Goal: Task Accomplishment & Management: Manage account settings

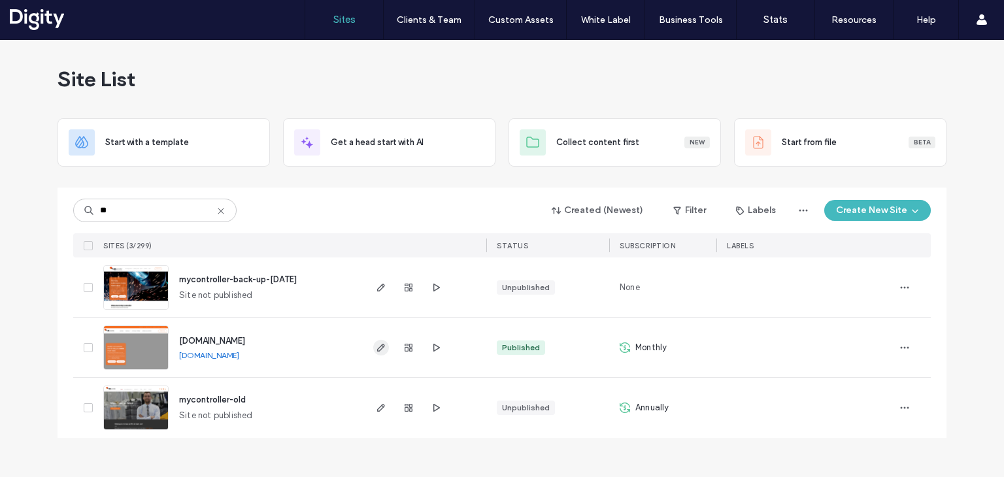
type input "**"
click at [378, 349] on icon "button" at bounding box center [381, 347] width 10 height 10
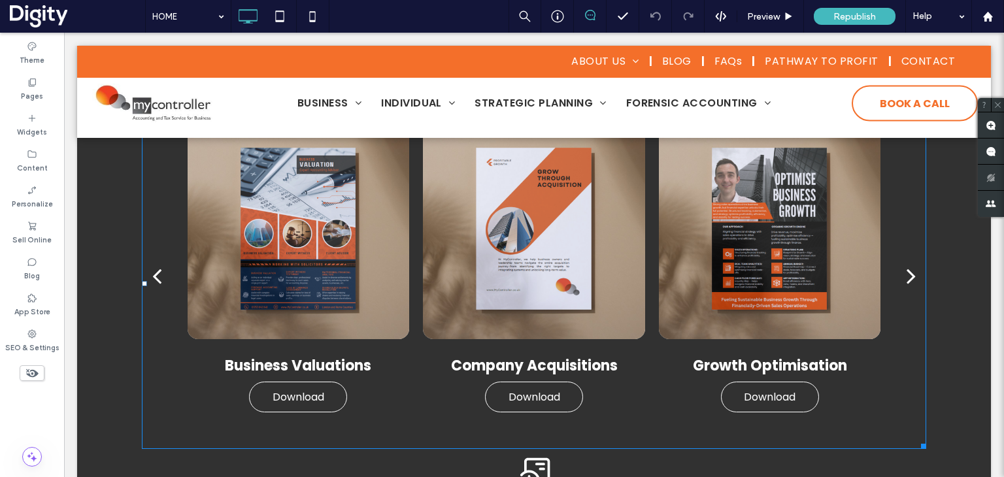
scroll to position [3356, 0]
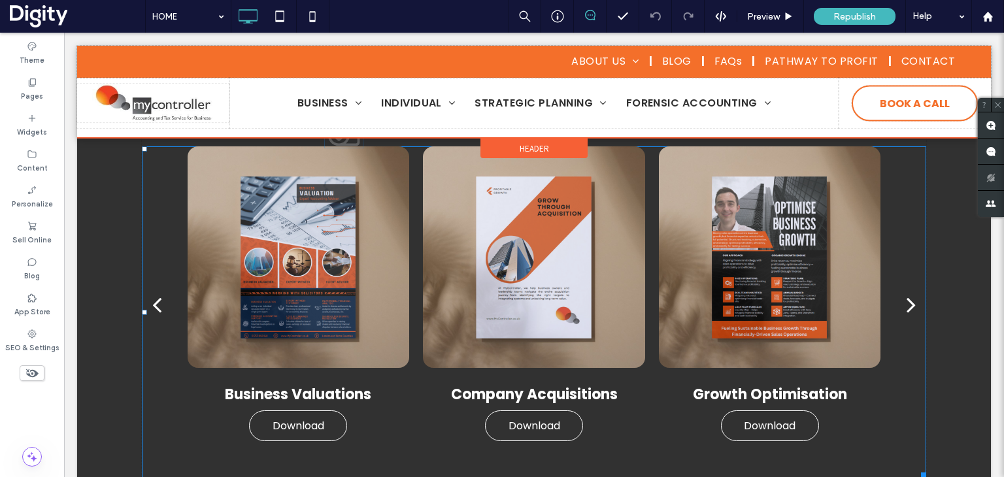
drag, startPoint x: 528, startPoint y: 437, endPoint x: 579, endPoint y: 164, distance: 277.9
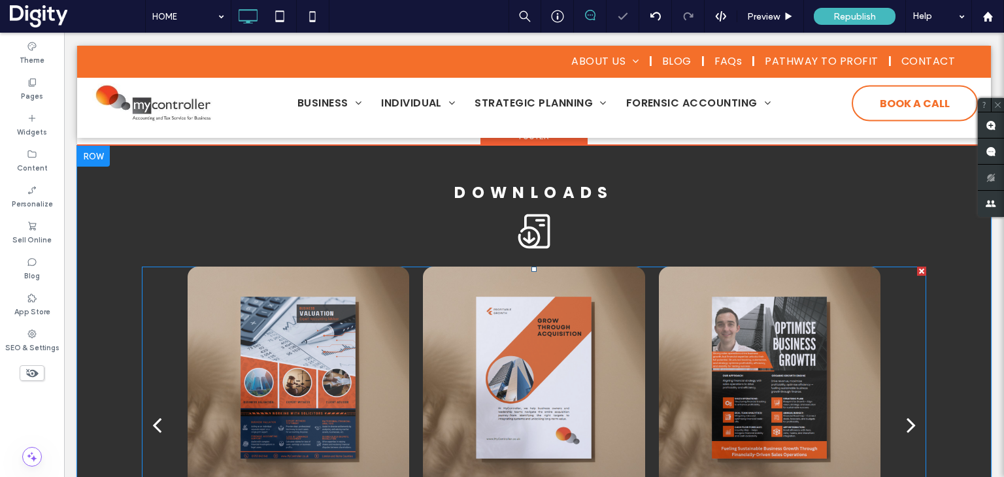
scroll to position [3194, 0]
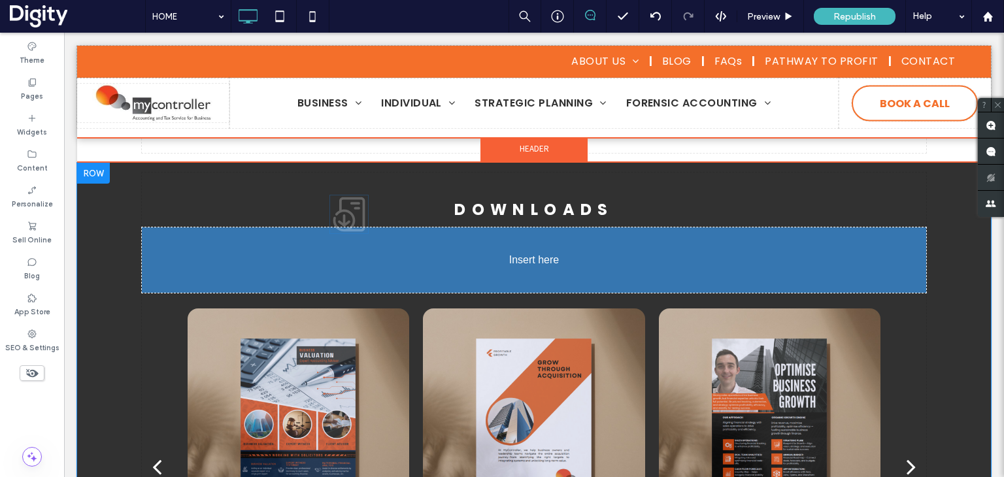
drag, startPoint x: 535, startPoint y: 254, endPoint x: 527, endPoint y: 205, distance: 49.7
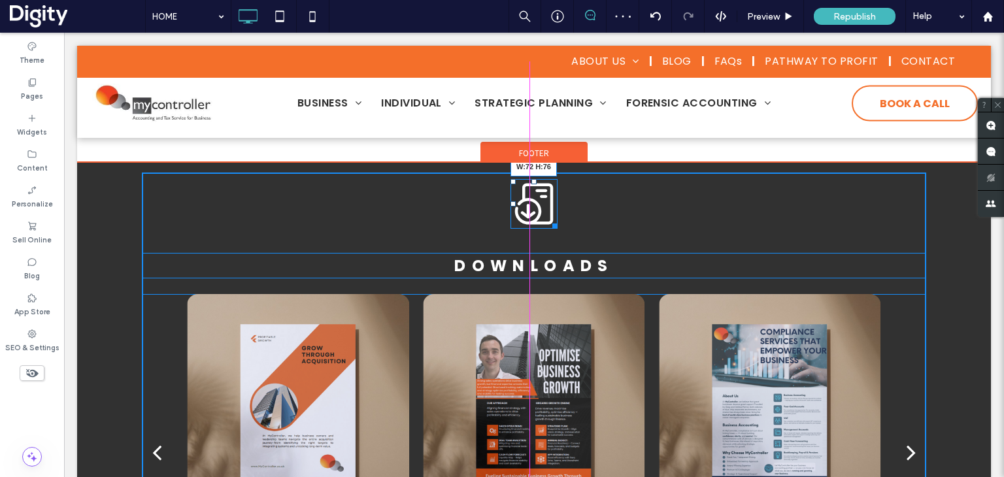
drag, startPoint x: 546, startPoint y: 218, endPoint x: 551, endPoint y: 229, distance: 12.0
click at [551, 229] on div at bounding box center [553, 224] width 10 height 10
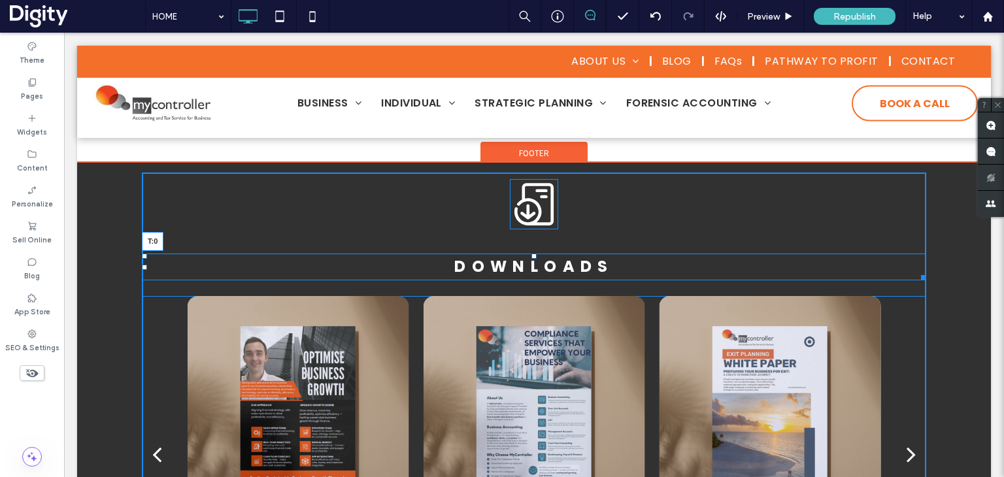
drag, startPoint x: 531, startPoint y: 257, endPoint x: 525, endPoint y: 235, distance: 22.8
click at [525, 235] on div "DOWNLOADS T:0 Business Valuations Download Download Company Acquisitions Downlo…" at bounding box center [534, 400] width 784 height 455
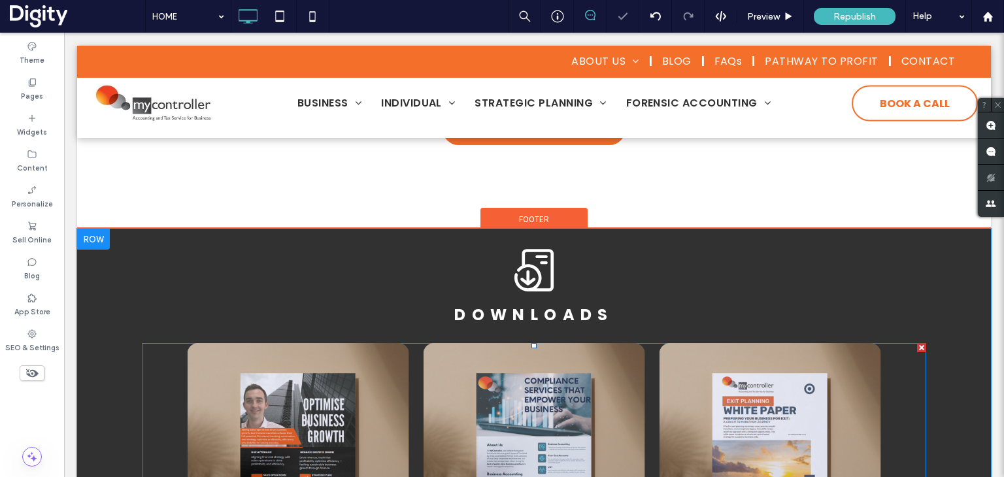
scroll to position [3126, 0]
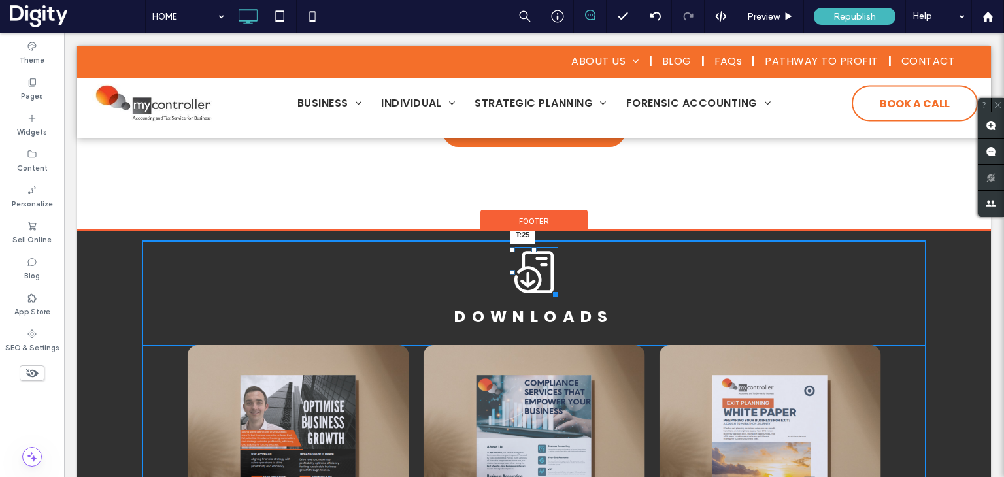
drag, startPoint x: 527, startPoint y: 252, endPoint x: 528, endPoint y: 262, distance: 10.5
click at [531, 252] on div at bounding box center [533, 249] width 5 height 5
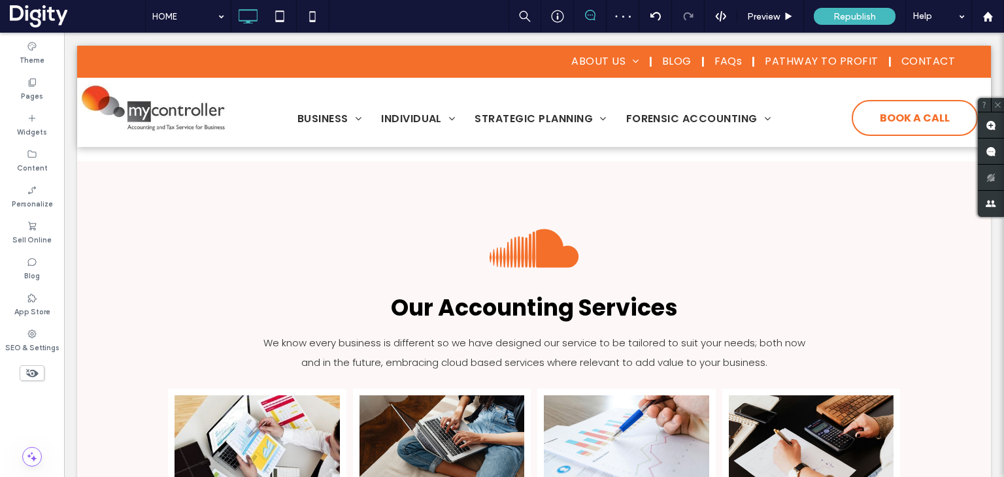
scroll to position [0, 0]
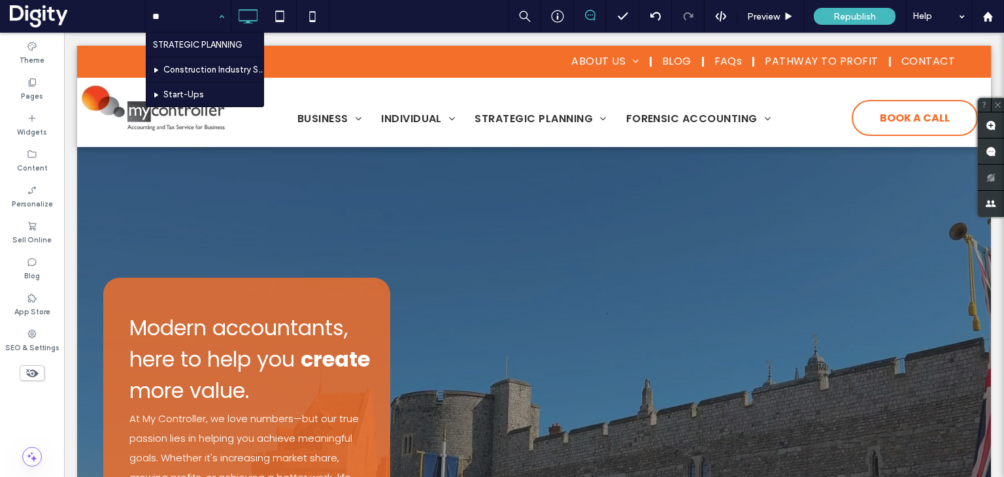
type input "***"
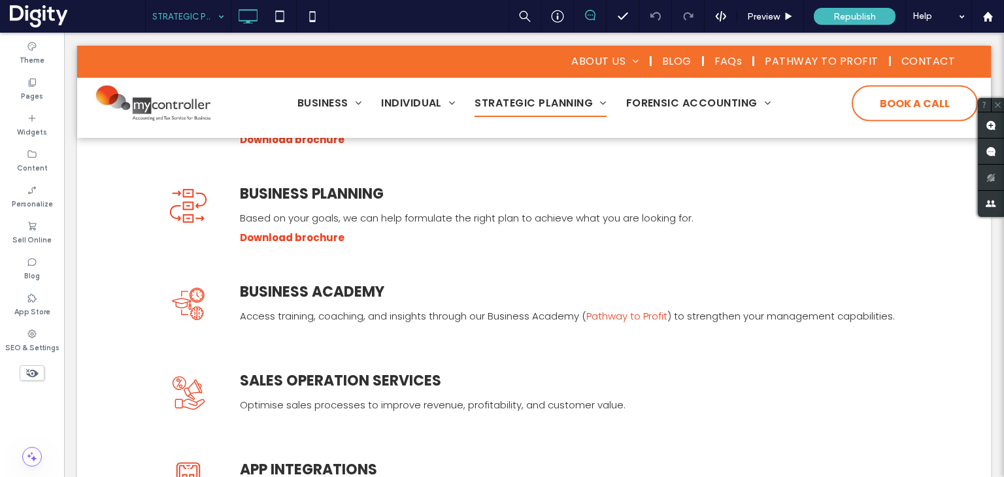
scroll to position [427, 0]
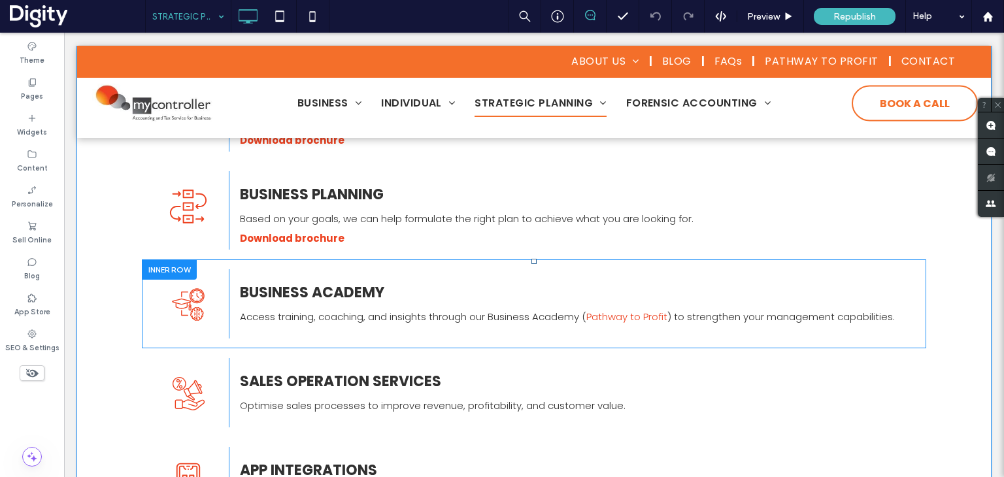
click at [170, 269] on div at bounding box center [169, 269] width 55 height 20
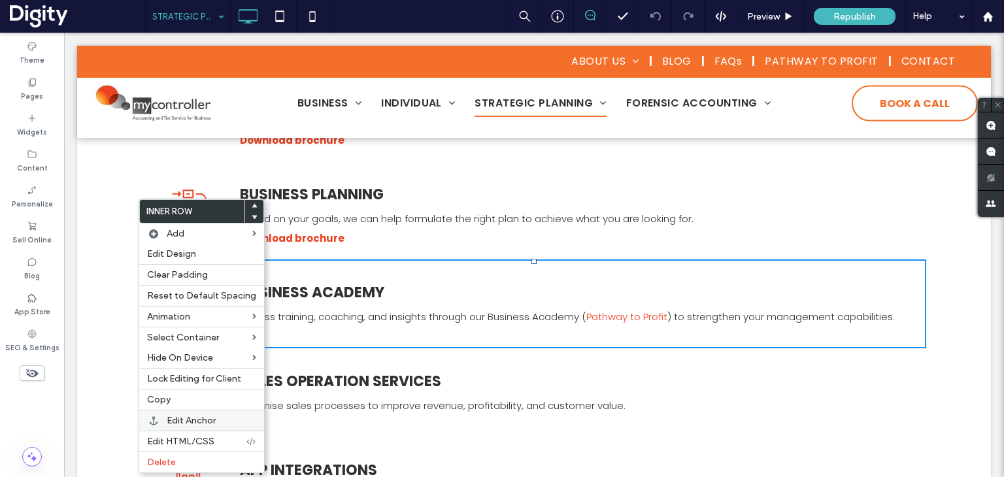
click at [201, 419] on span "Edit Anchor" at bounding box center [191, 420] width 49 height 11
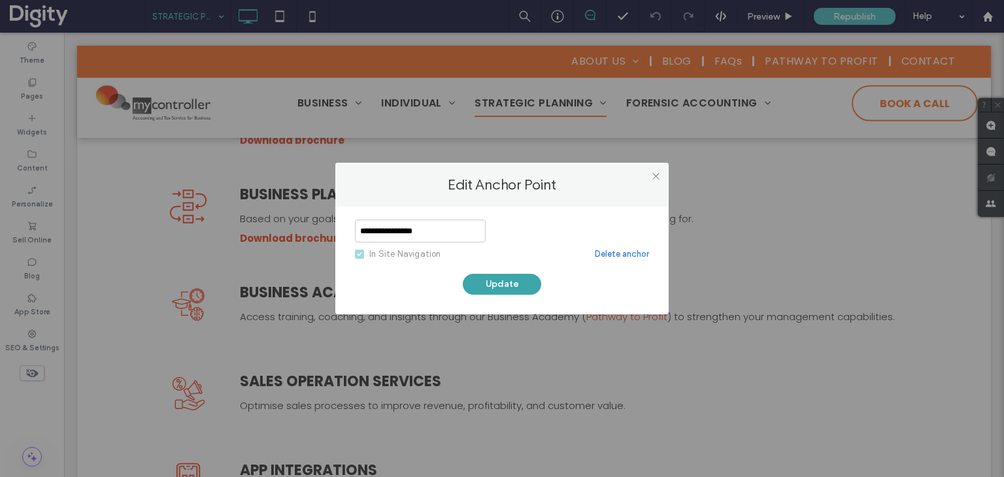
type input "**********"
click at [482, 280] on button "Update" at bounding box center [502, 284] width 78 height 21
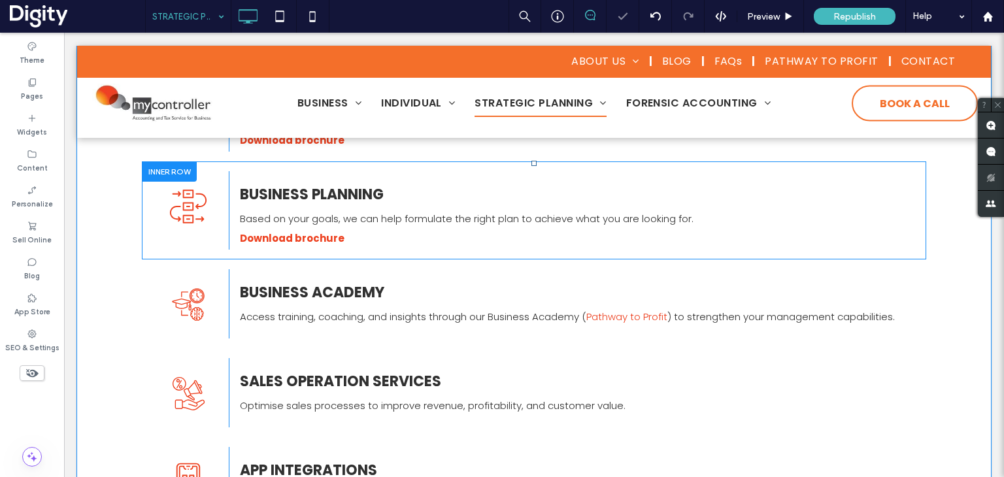
scroll to position [340, 0]
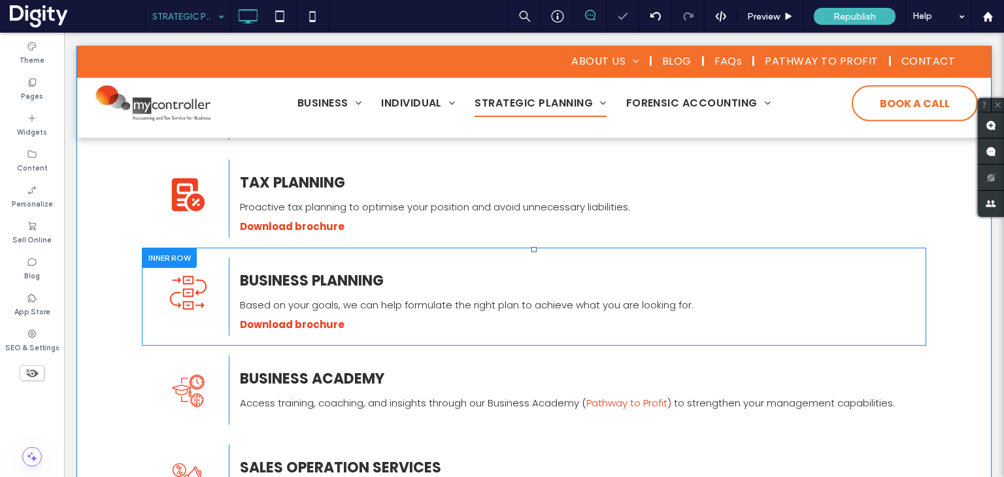
click at [171, 257] on div at bounding box center [169, 258] width 55 height 20
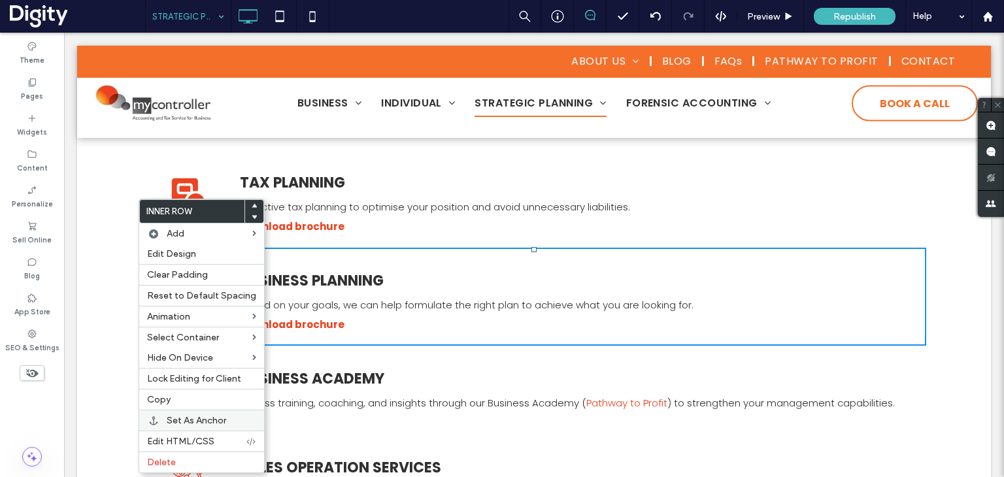
click at [193, 416] on span "Set As Anchor" at bounding box center [196, 420] width 59 height 11
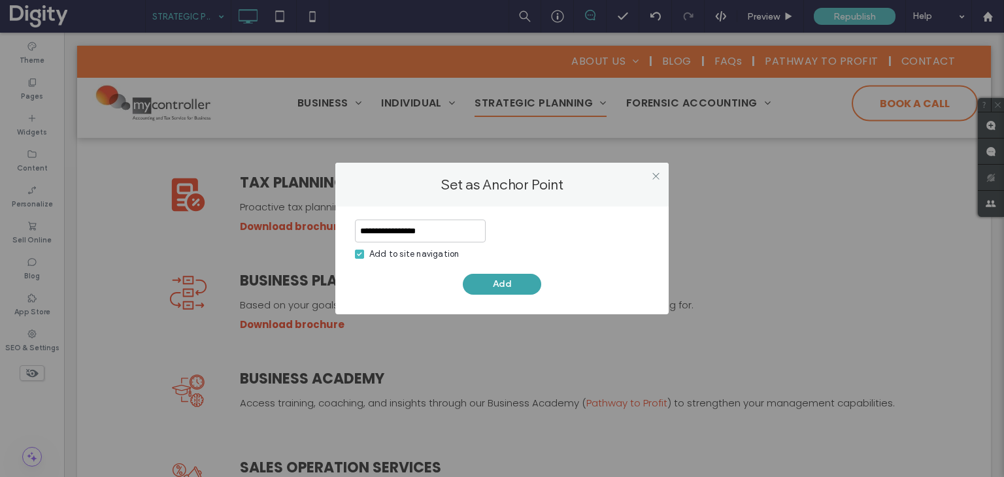
type input "**********"
click at [486, 277] on button "Add" at bounding box center [502, 284] width 78 height 21
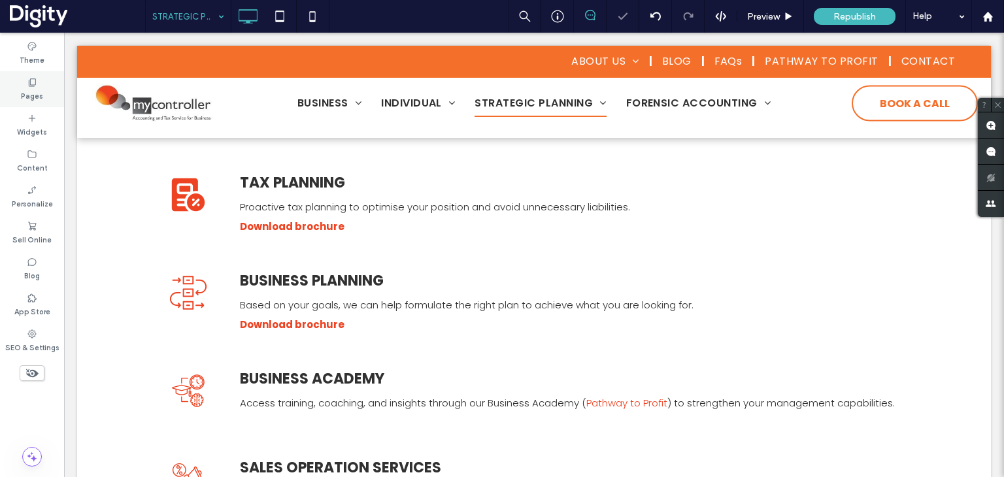
click at [30, 84] on use at bounding box center [32, 82] width 7 height 8
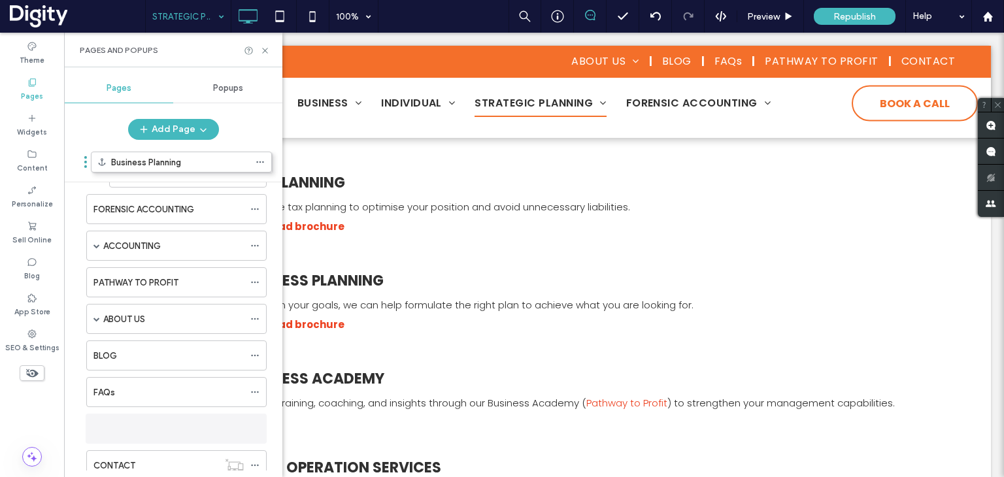
scroll to position [163, 0]
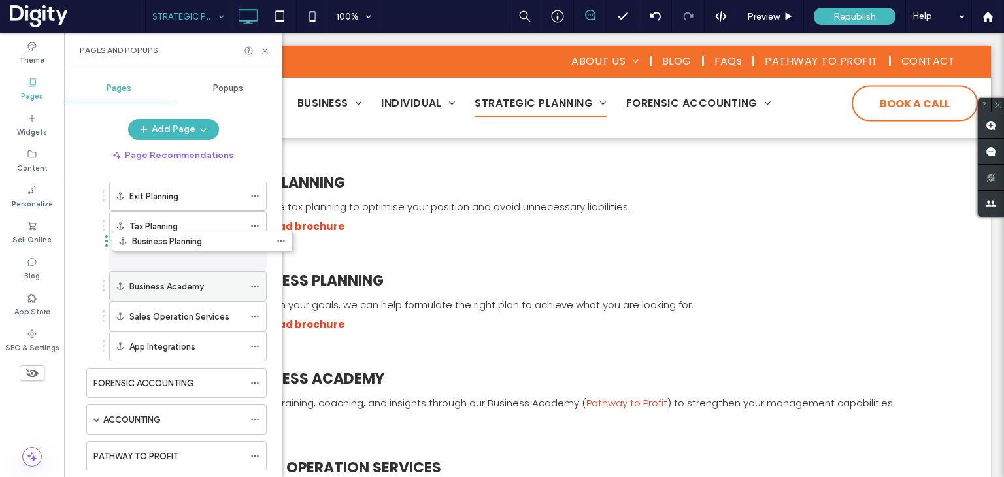
drag, startPoint x: 150, startPoint y: 416, endPoint x: 175, endPoint y: 241, distance: 177.0
click at [265, 52] on icon at bounding box center [265, 51] width 10 height 10
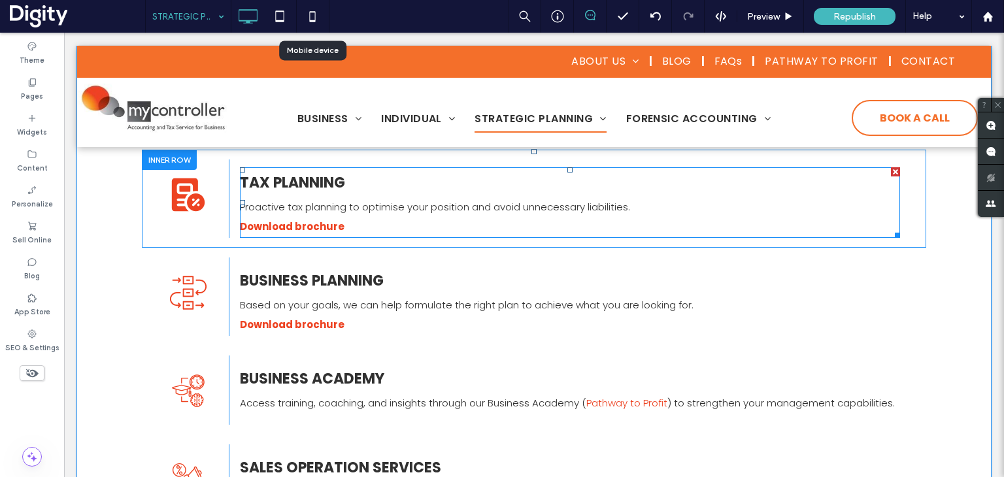
scroll to position [0, 0]
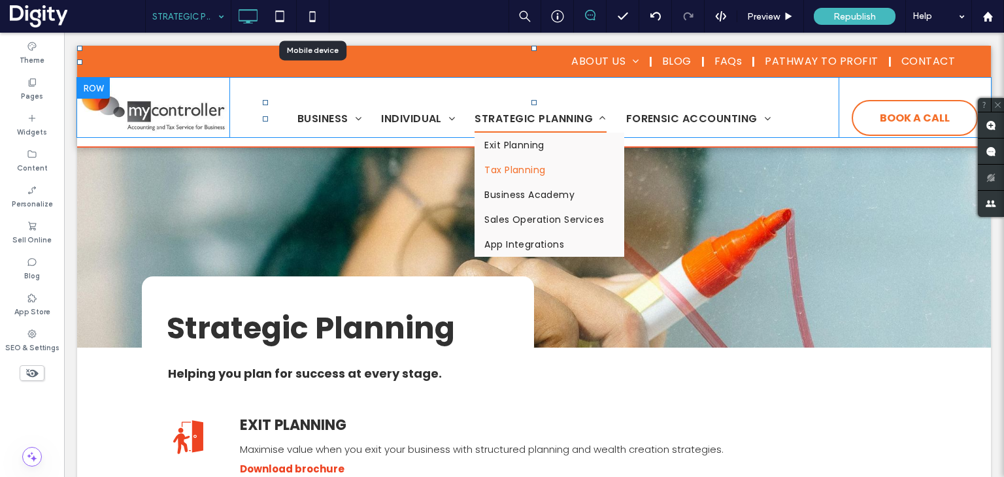
click at [549, 110] on span "STRATEGIC PLANNING" at bounding box center [539, 118] width 131 height 27
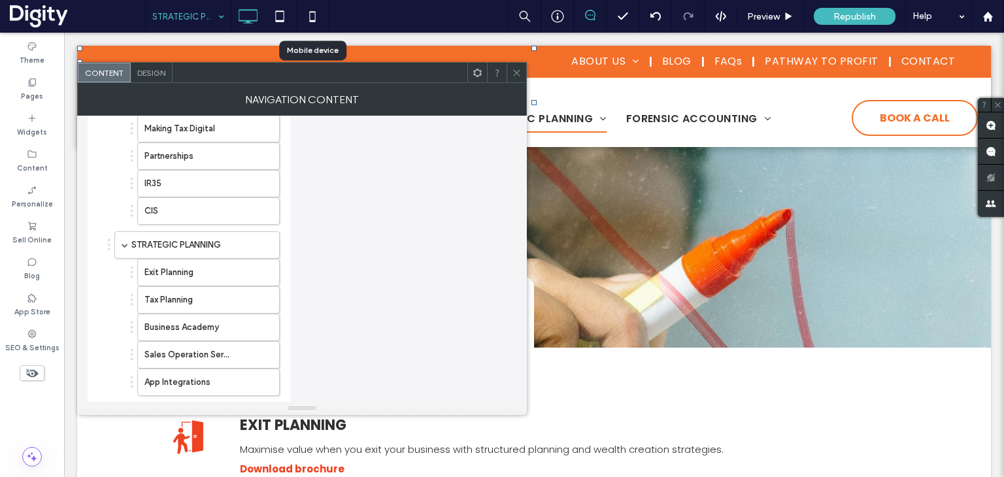
scroll to position [413, 0]
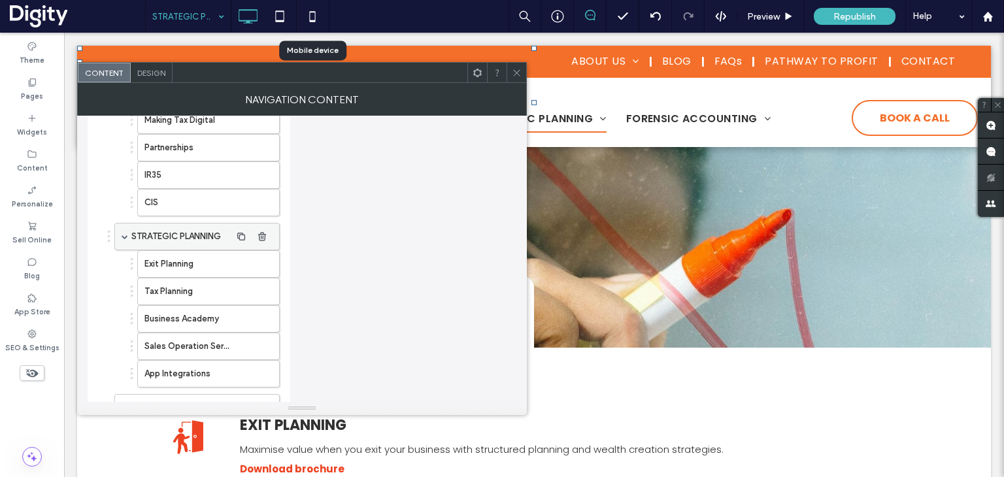
click at [210, 225] on label "STRATEGIC PLANNING" at bounding box center [180, 236] width 99 height 26
click at [202, 308] on label "Business Academy" at bounding box center [187, 319] width 86 height 26
click at [240, 314] on icon "button" at bounding box center [241, 319] width 10 height 10
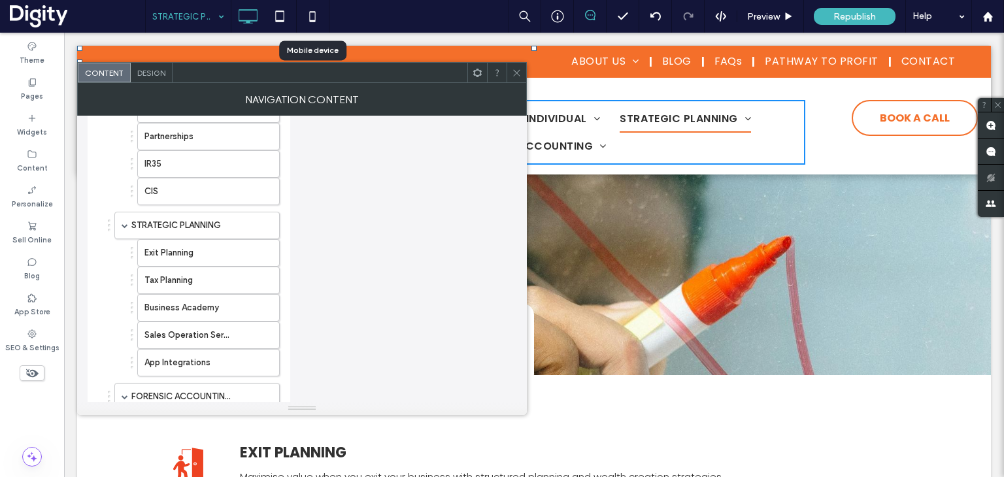
scroll to position [459, 0]
click at [238, 303] on use "button" at bounding box center [241, 307] width 8 height 8
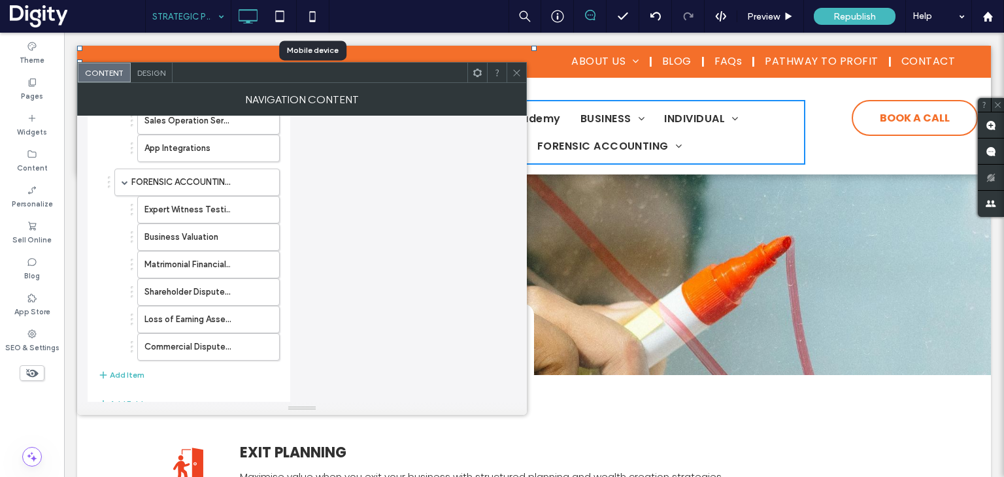
scroll to position [704, 0]
click at [124, 181] on span at bounding box center [125, 184] width 7 height 7
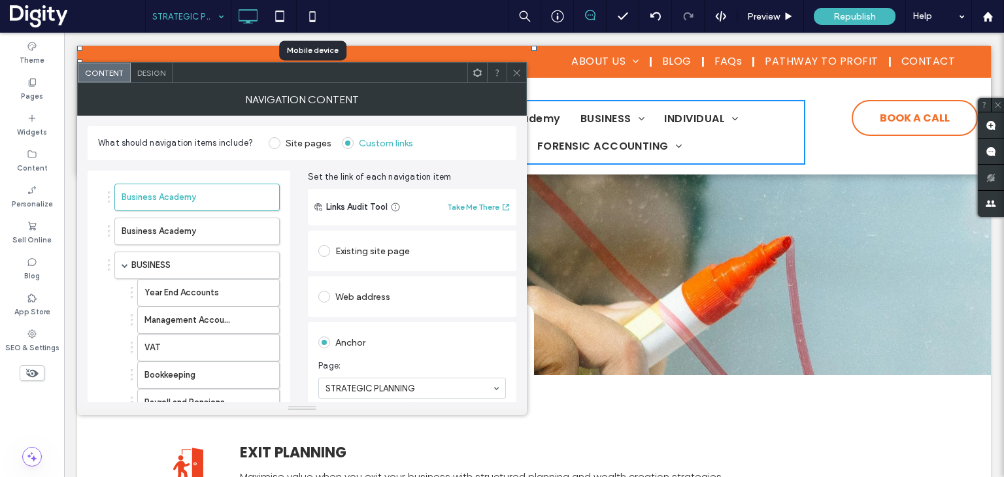
scroll to position [0, 0]
click at [259, 231] on use "button" at bounding box center [262, 231] width 8 height 8
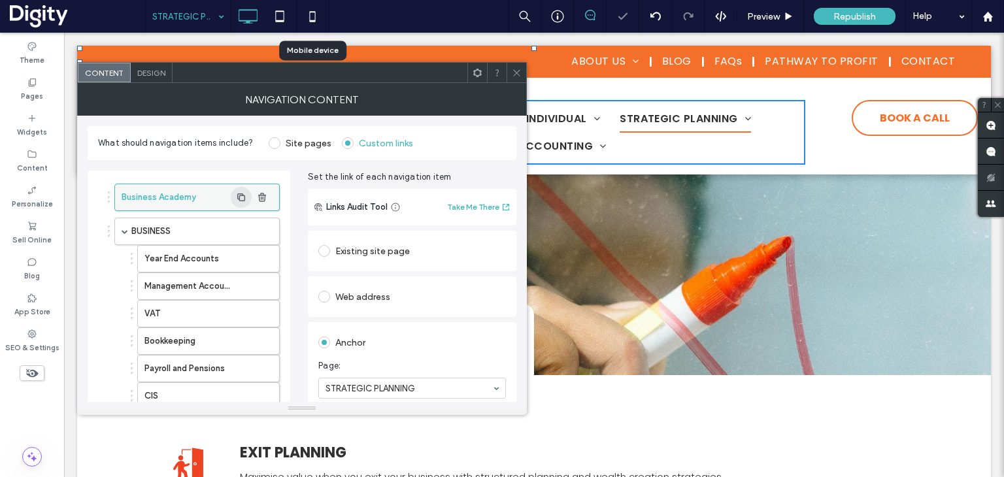
click at [233, 198] on span "button" at bounding box center [241, 197] width 21 height 21
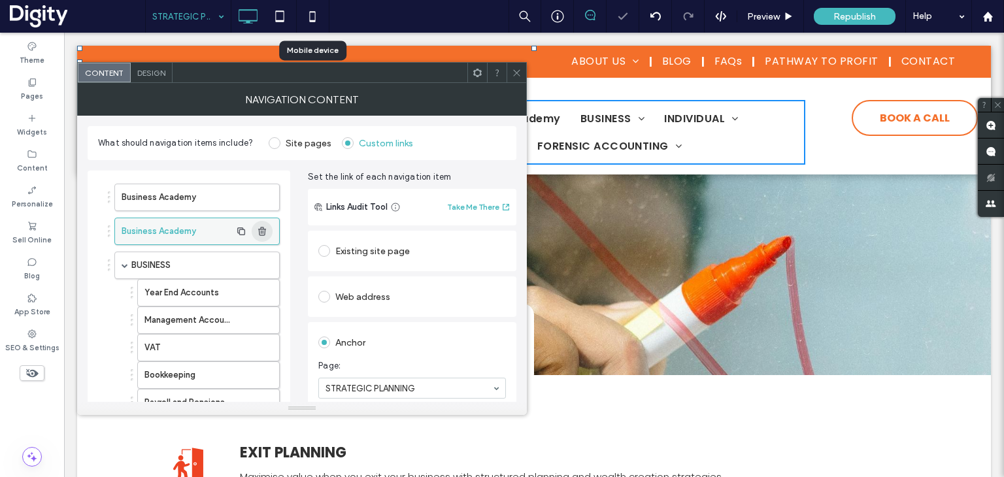
click at [260, 227] on use "button" at bounding box center [262, 231] width 8 height 8
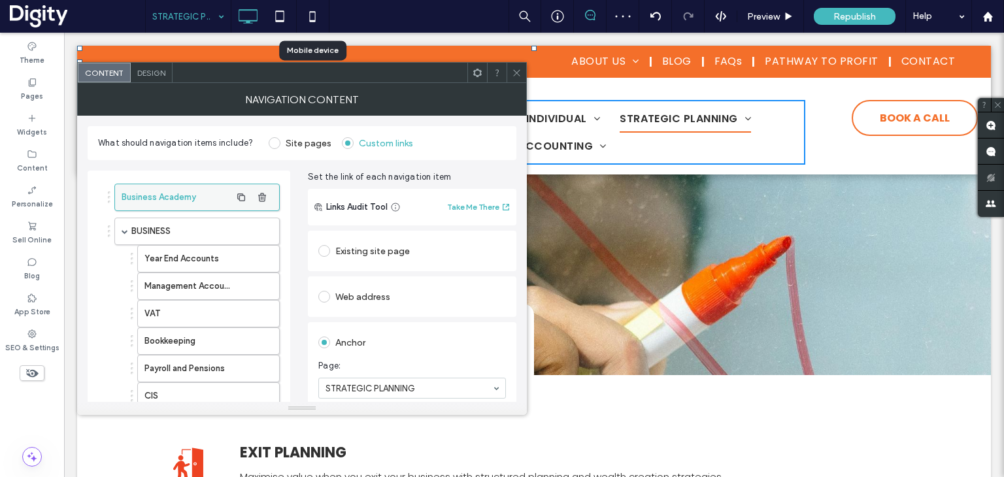
click at [184, 197] on label "Business Academy" at bounding box center [176, 197] width 109 height 26
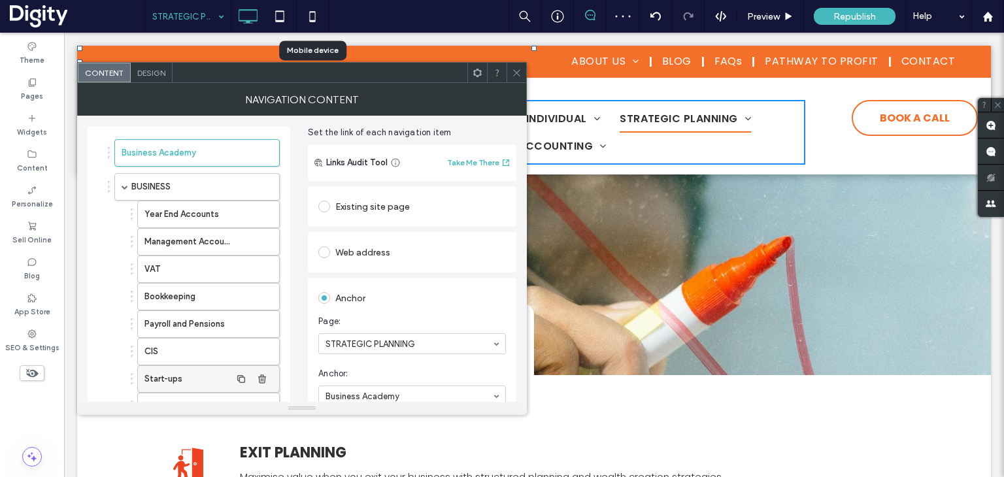
scroll to position [36, 0]
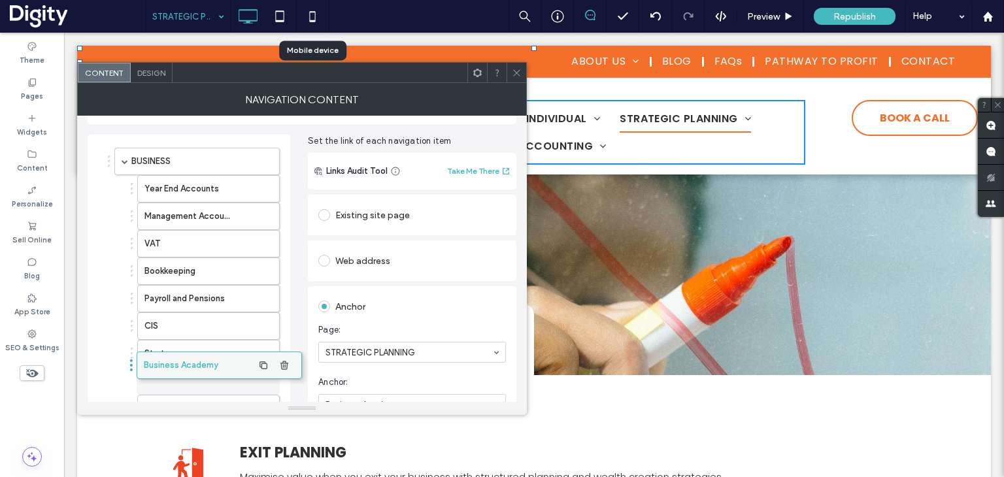
drag, startPoint x: 143, startPoint y: 159, endPoint x: 165, endPoint y: 367, distance: 208.3
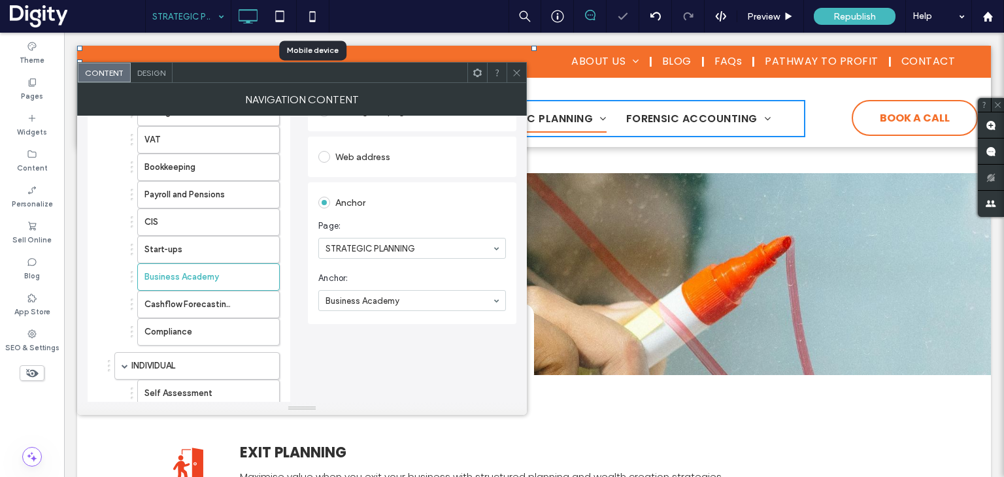
scroll to position [214, 0]
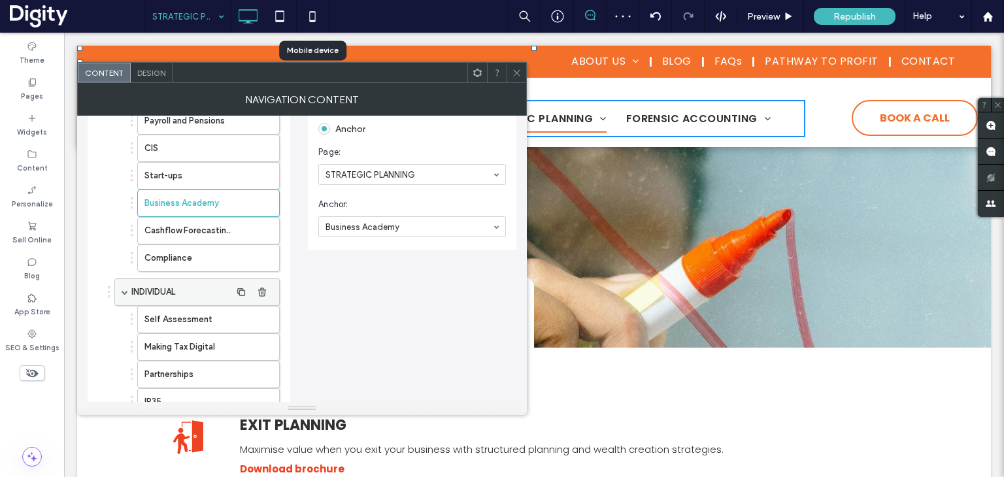
click at [124, 289] on span at bounding box center [125, 292] width 7 height 7
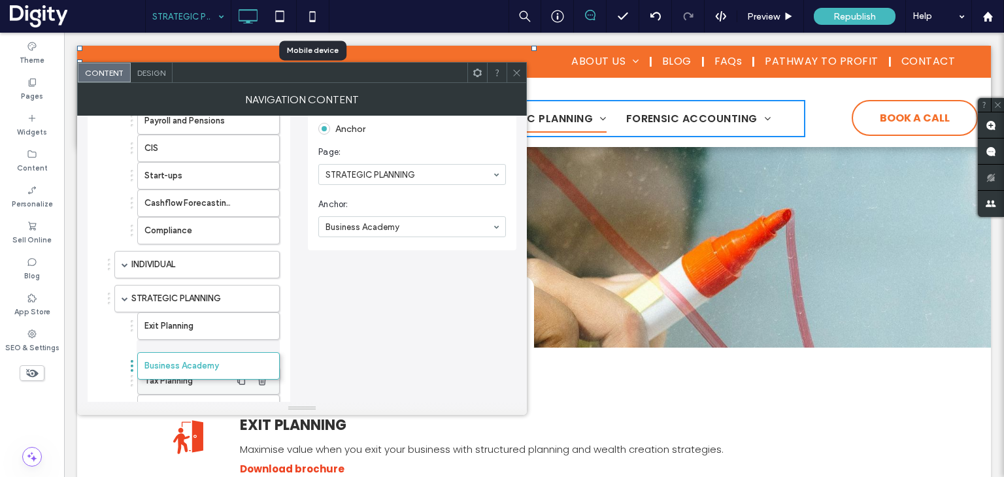
drag, startPoint x: 178, startPoint y: 201, endPoint x: 178, endPoint y: 356, distance: 154.9
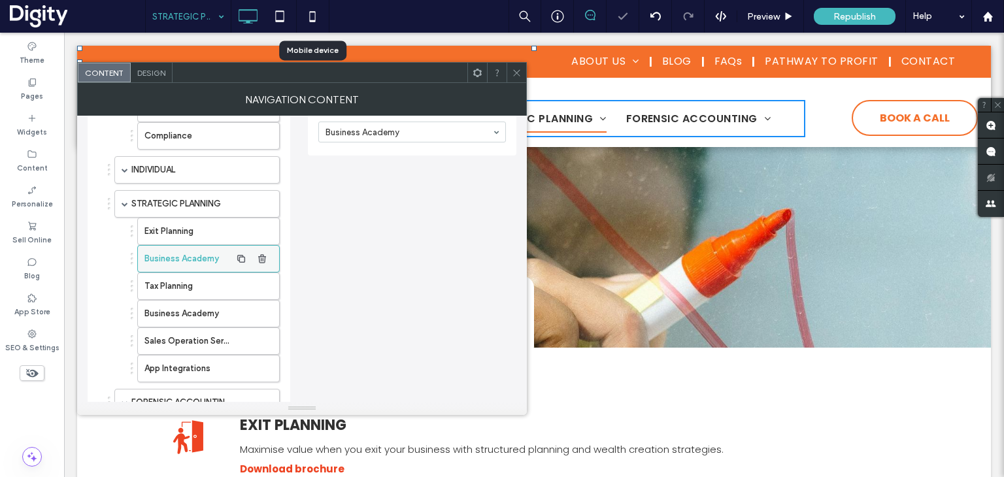
scroll to position [332, 0]
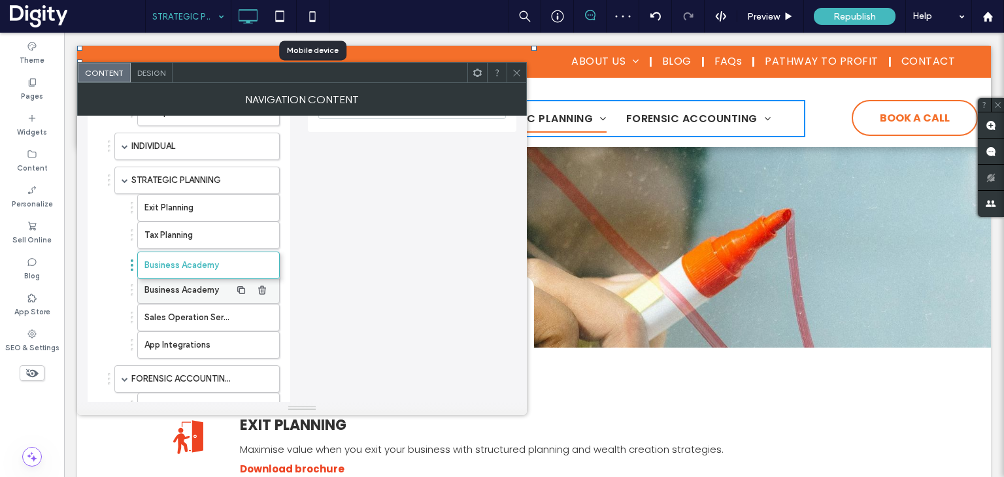
drag, startPoint x: 172, startPoint y: 231, endPoint x: 176, endPoint y: 271, distance: 40.7
click at [176, 283] on label "Business Academy" at bounding box center [187, 290] width 86 height 26
click at [184, 260] on label "Business Academy" at bounding box center [187, 263] width 86 height 26
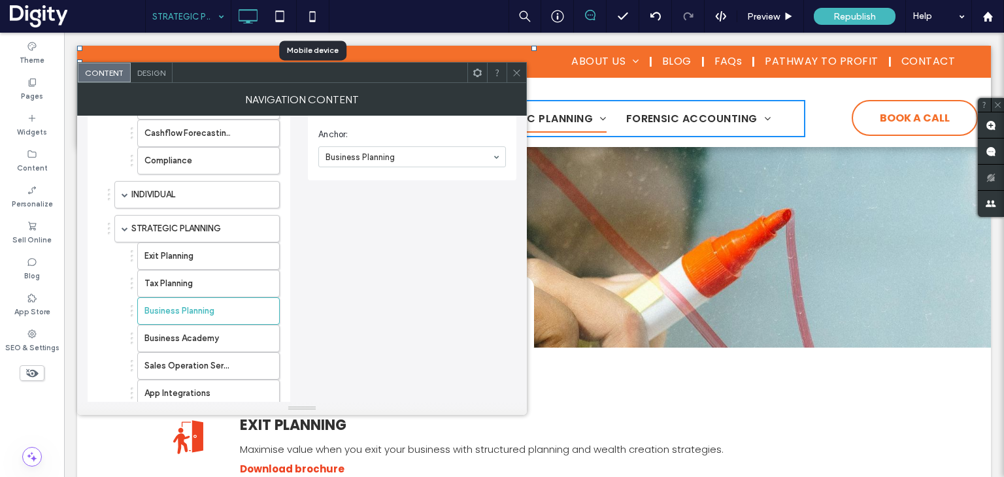
scroll to position [295, 0]
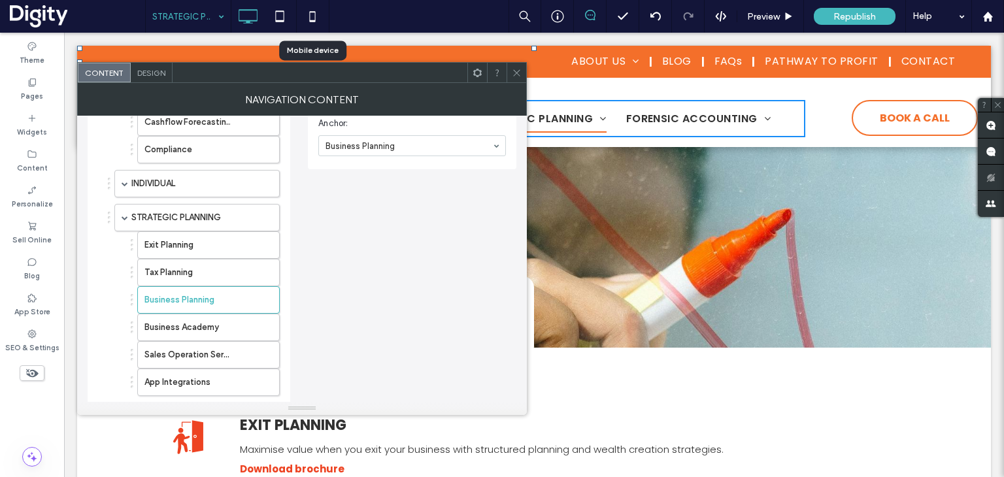
click at [516, 69] on icon at bounding box center [517, 73] width 10 height 10
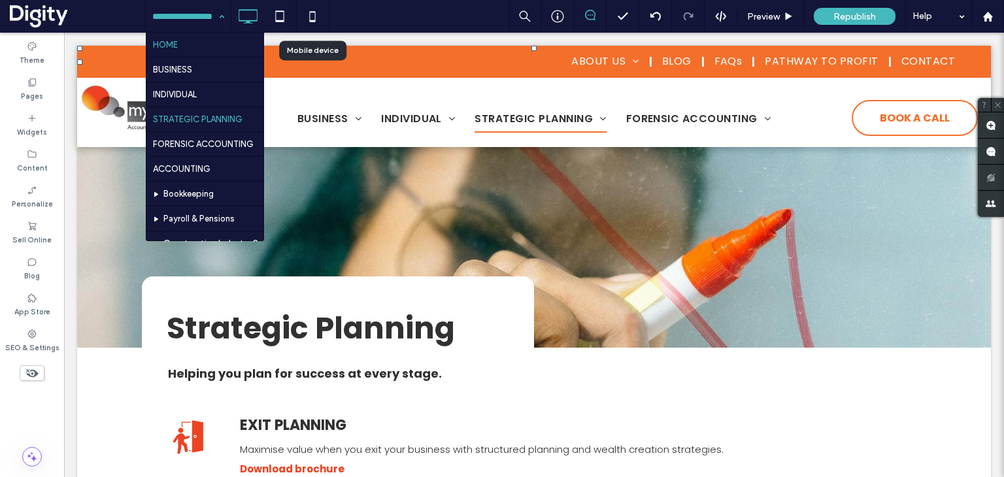
drag, startPoint x: 195, startPoint y: 12, endPoint x: 182, endPoint y: 42, distance: 31.9
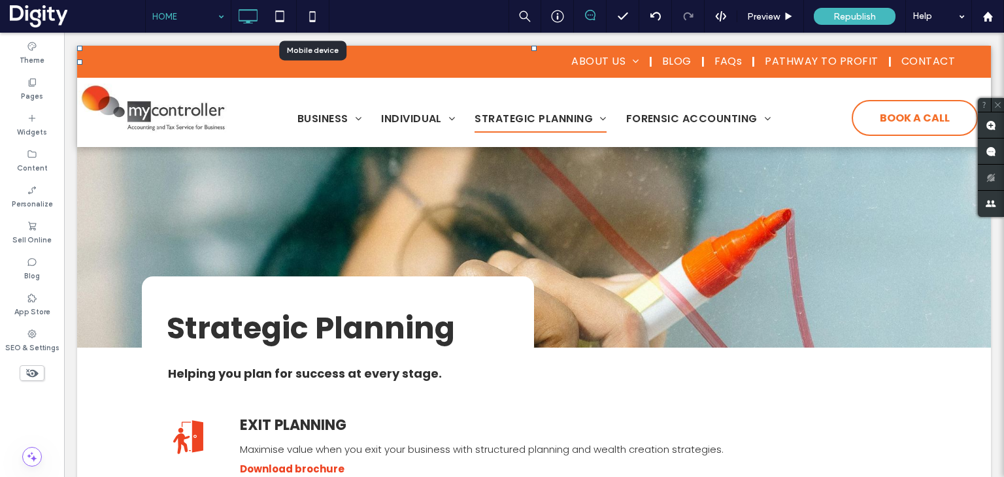
click at [772, 17] on div at bounding box center [502, 238] width 1004 height 477
